Goal: Navigation & Orientation: Find specific page/section

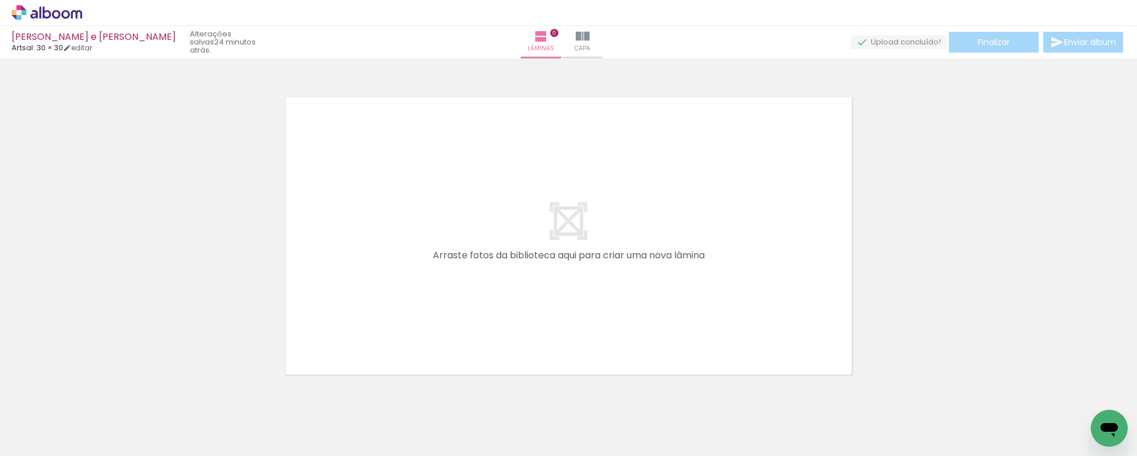
scroll to position [15, 0]
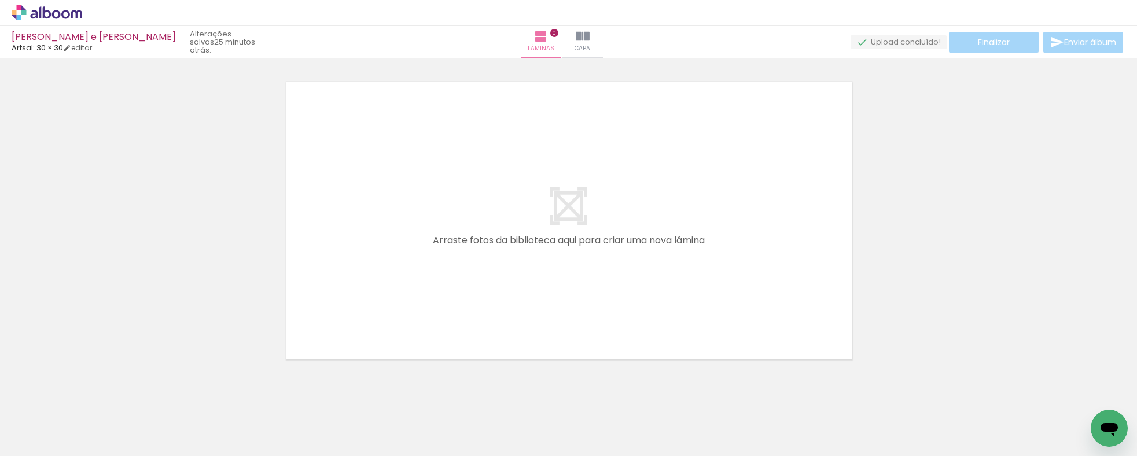
click at [50, 13] on icon at bounding box center [47, 12] width 9 height 12
